Goal: Task Accomplishment & Management: Use online tool/utility

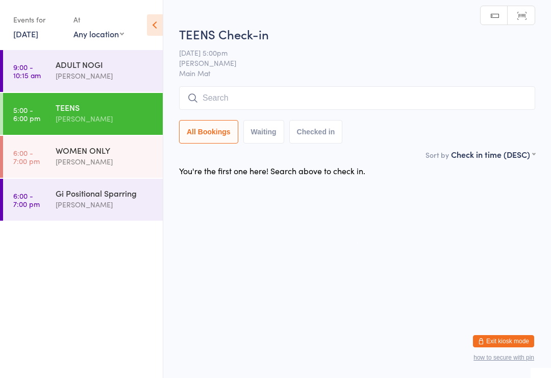
click at [216, 93] on input "search" at bounding box center [357, 97] width 356 height 23
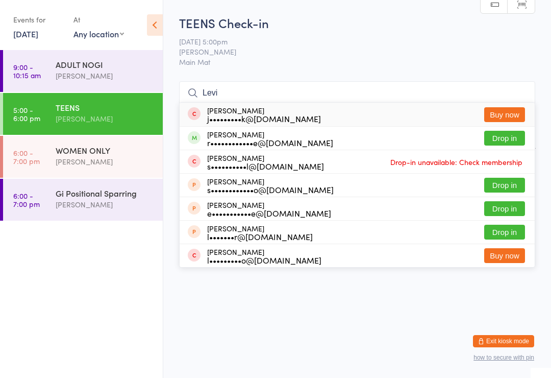
type input "Levi"
click at [518, 141] on button "Drop in" at bounding box center [504, 138] width 41 height 15
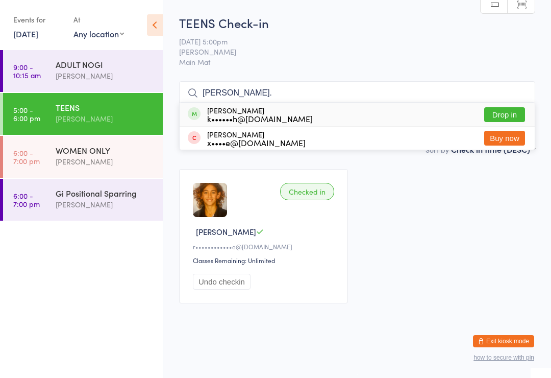
type input "[PERSON_NAME]."
click at [248, 112] on div "[PERSON_NAME] k••••••h@[DOMAIN_NAME]" at bounding box center [260, 114] width 106 height 16
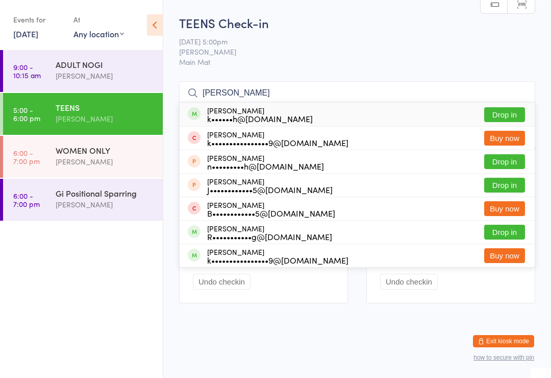
type input "[PERSON_NAME]"
click at [496, 109] on button "Drop in" at bounding box center [504, 114] width 41 height 15
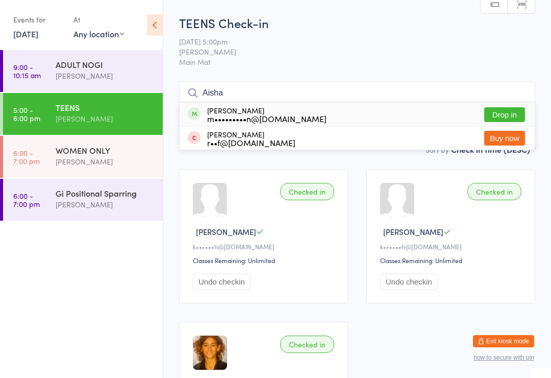
type input "Aisha"
click at [512, 108] on button "Drop in" at bounding box center [504, 114] width 41 height 15
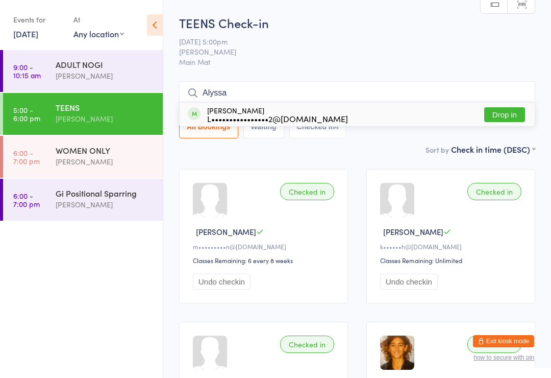
type input "Alyssa"
click at [502, 110] on button "Drop in" at bounding box center [504, 114] width 41 height 15
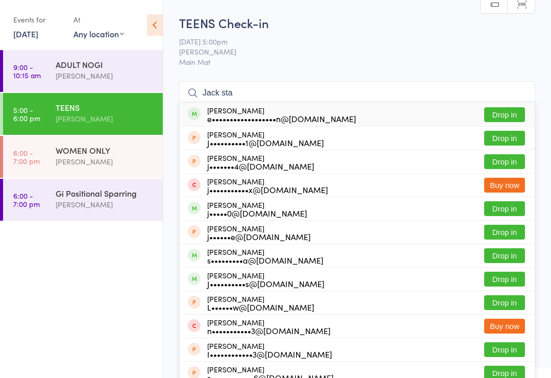
type input "Jack sta"
click at [506, 112] on button "Drop in" at bounding box center [504, 114] width 41 height 15
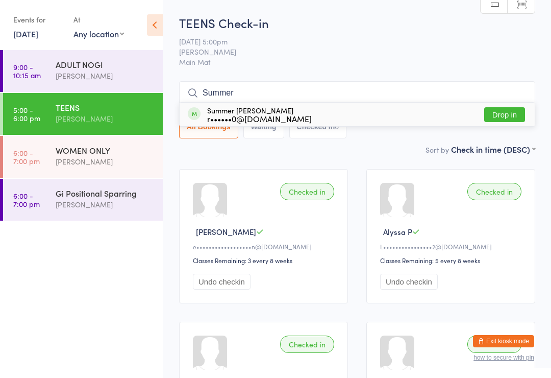
type input "Summer"
click at [513, 119] on button "Drop in" at bounding box center [504, 114] width 41 height 15
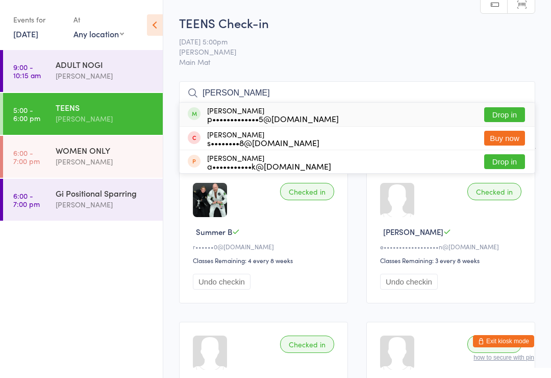
type input "[PERSON_NAME]"
click at [316, 111] on div "[PERSON_NAME] p•••••••••••••5@[DOMAIN_NAME]" at bounding box center [273, 114] width 132 height 16
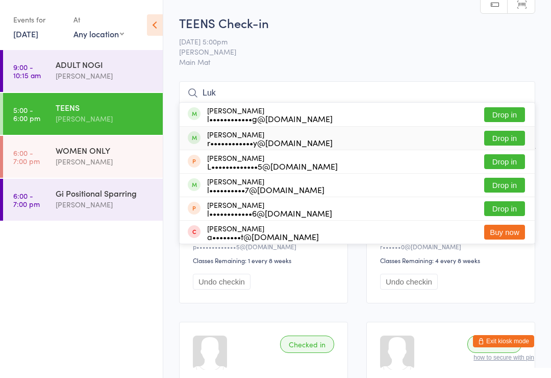
type input "Luk"
click at [216, 136] on div "[PERSON_NAME] r••••••••••••y@[DOMAIN_NAME]" at bounding box center [270, 138] width 126 height 16
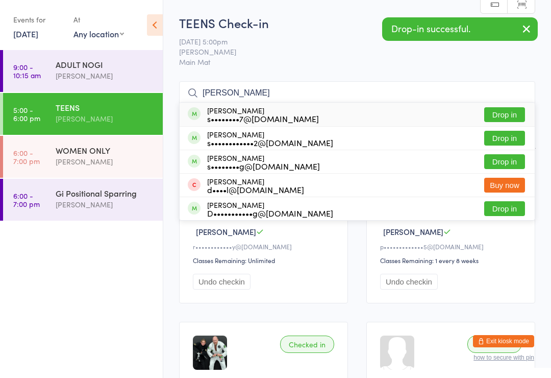
type input "[PERSON_NAME]"
click at [506, 112] on button "Drop in" at bounding box center [504, 114] width 41 height 15
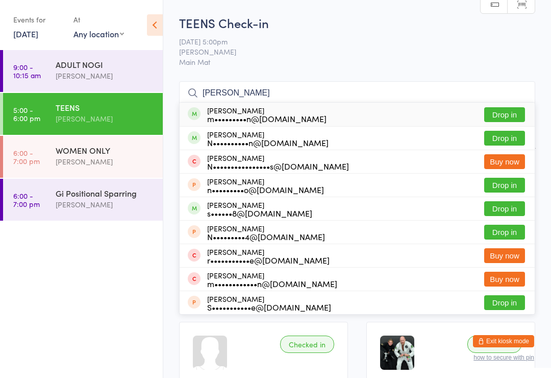
type input "[PERSON_NAME]"
click at [504, 109] on button "Drop in" at bounding box center [504, 114] width 41 height 15
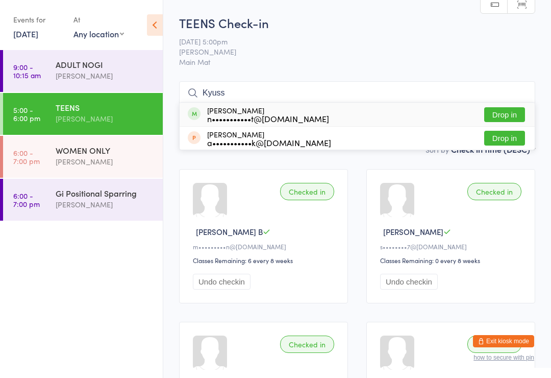
type input "Kyuss"
click at [500, 110] on button "Drop in" at bounding box center [504, 114] width 41 height 15
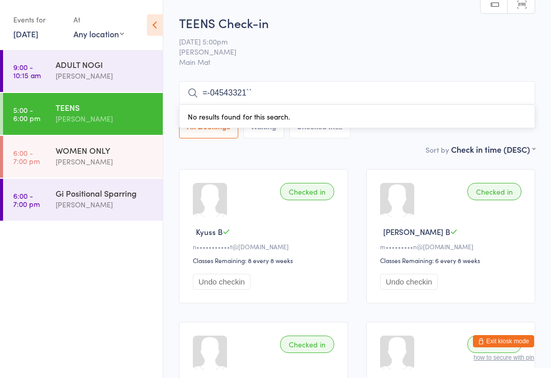
click at [304, 84] on input "=-04543321``" at bounding box center [357, 92] width 356 height 23
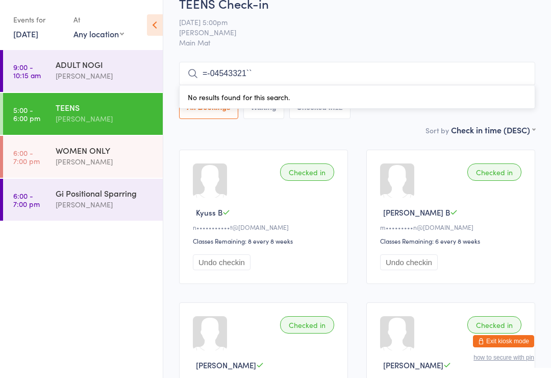
scroll to position [82, 0]
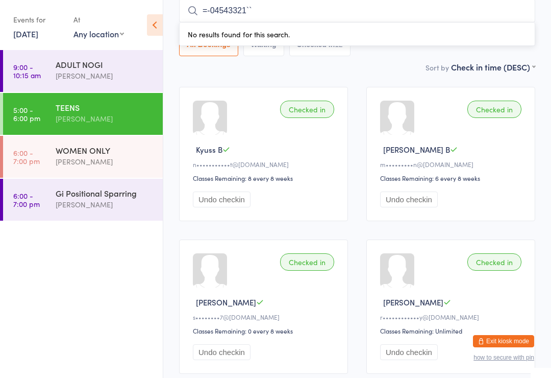
click at [295, 8] on input "=-04543321``" at bounding box center [357, 10] width 356 height 23
type input "="
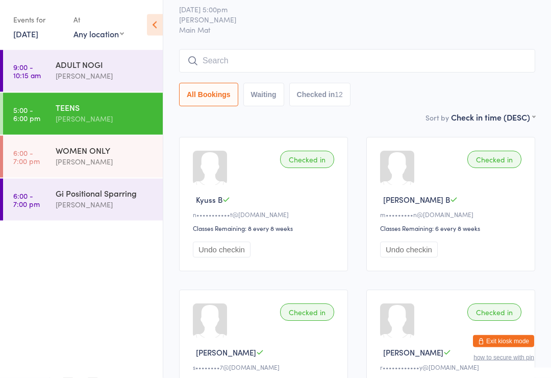
click at [153, 200] on div "[PERSON_NAME]" at bounding box center [105, 205] width 99 height 12
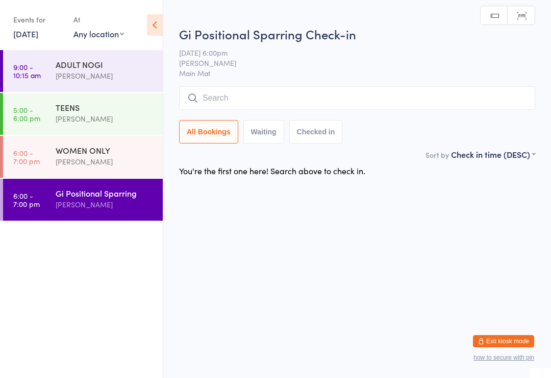
click at [544, 252] on html "You have now entered Kiosk Mode. Members will be able to check themselves in us…" at bounding box center [275, 189] width 551 height 378
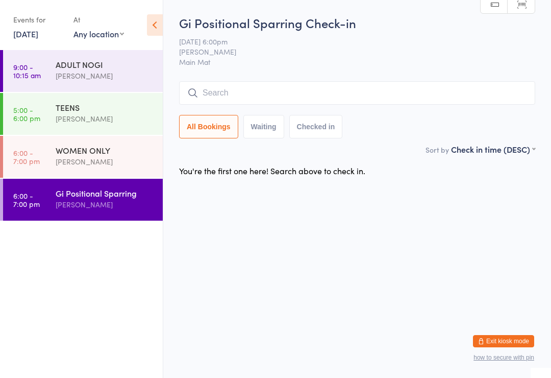
click at [106, 109] on div "TEENS" at bounding box center [105, 107] width 99 height 11
